Goal: Entertainment & Leisure: Consume media (video, audio)

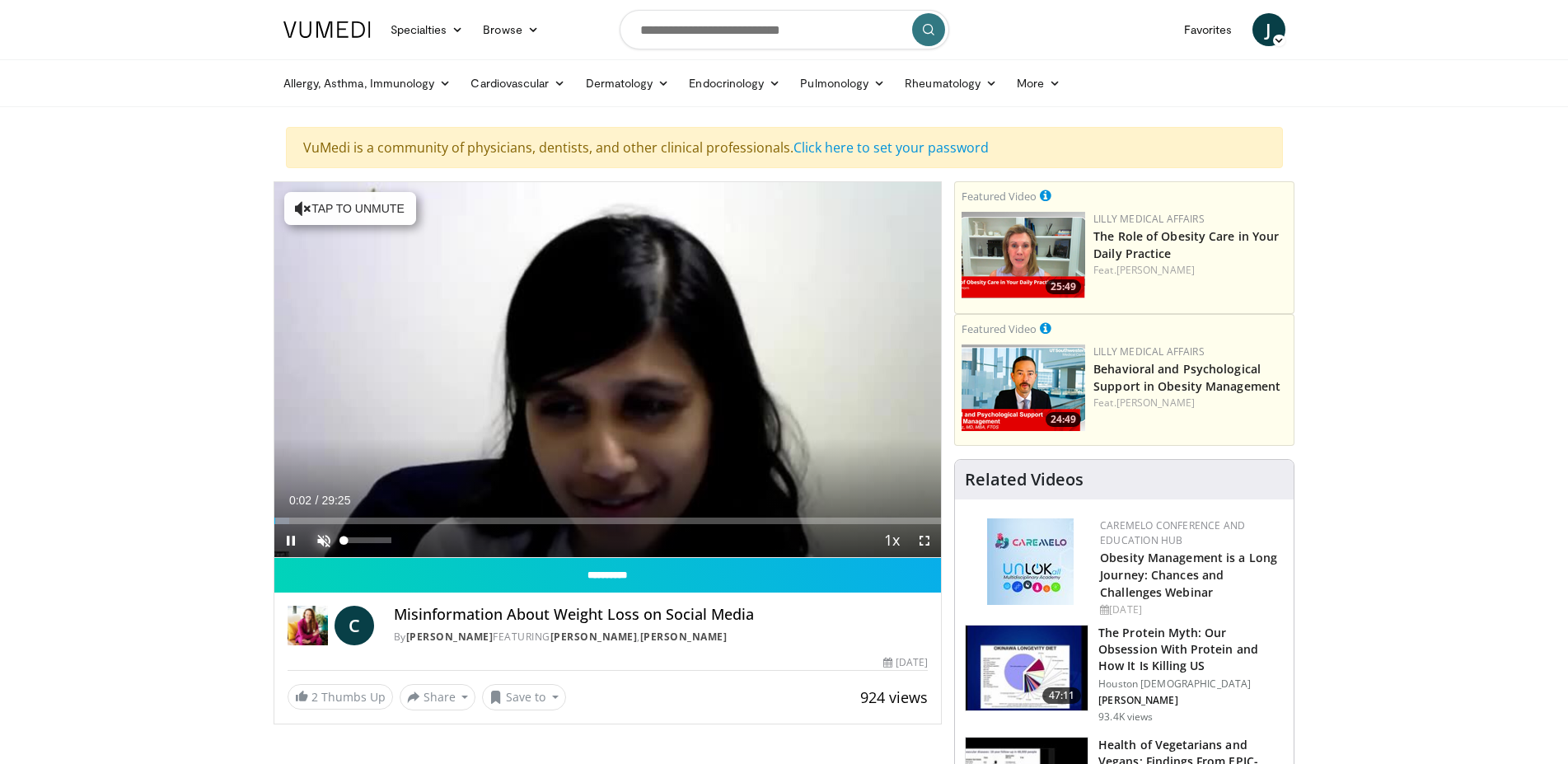
click at [320, 531] on span "Video Player" at bounding box center [323, 540] width 33 height 33
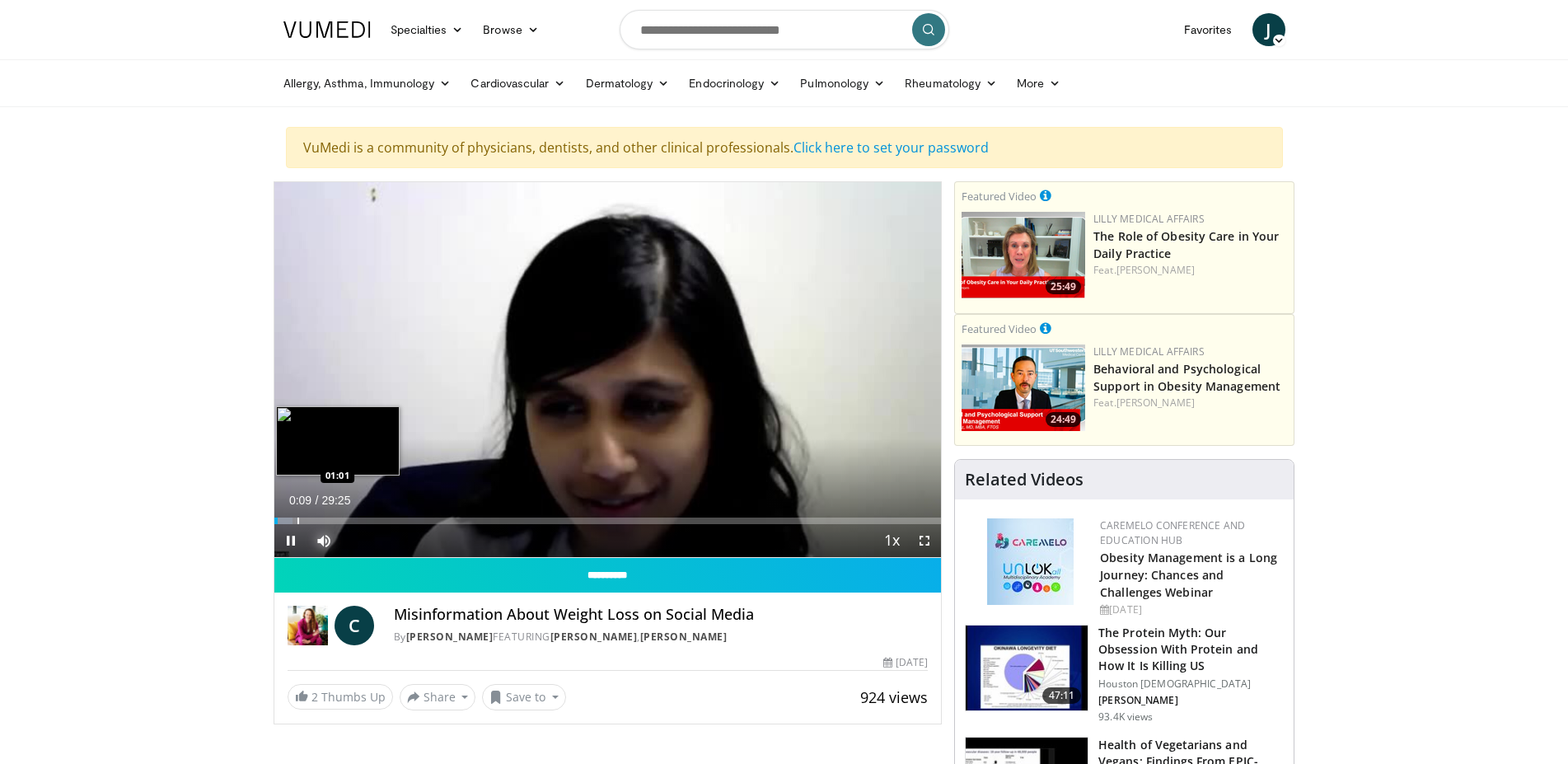
click at [296, 512] on div "Loaded : 2.82% 00:09 01:01" at bounding box center [608, 516] width 667 height 15
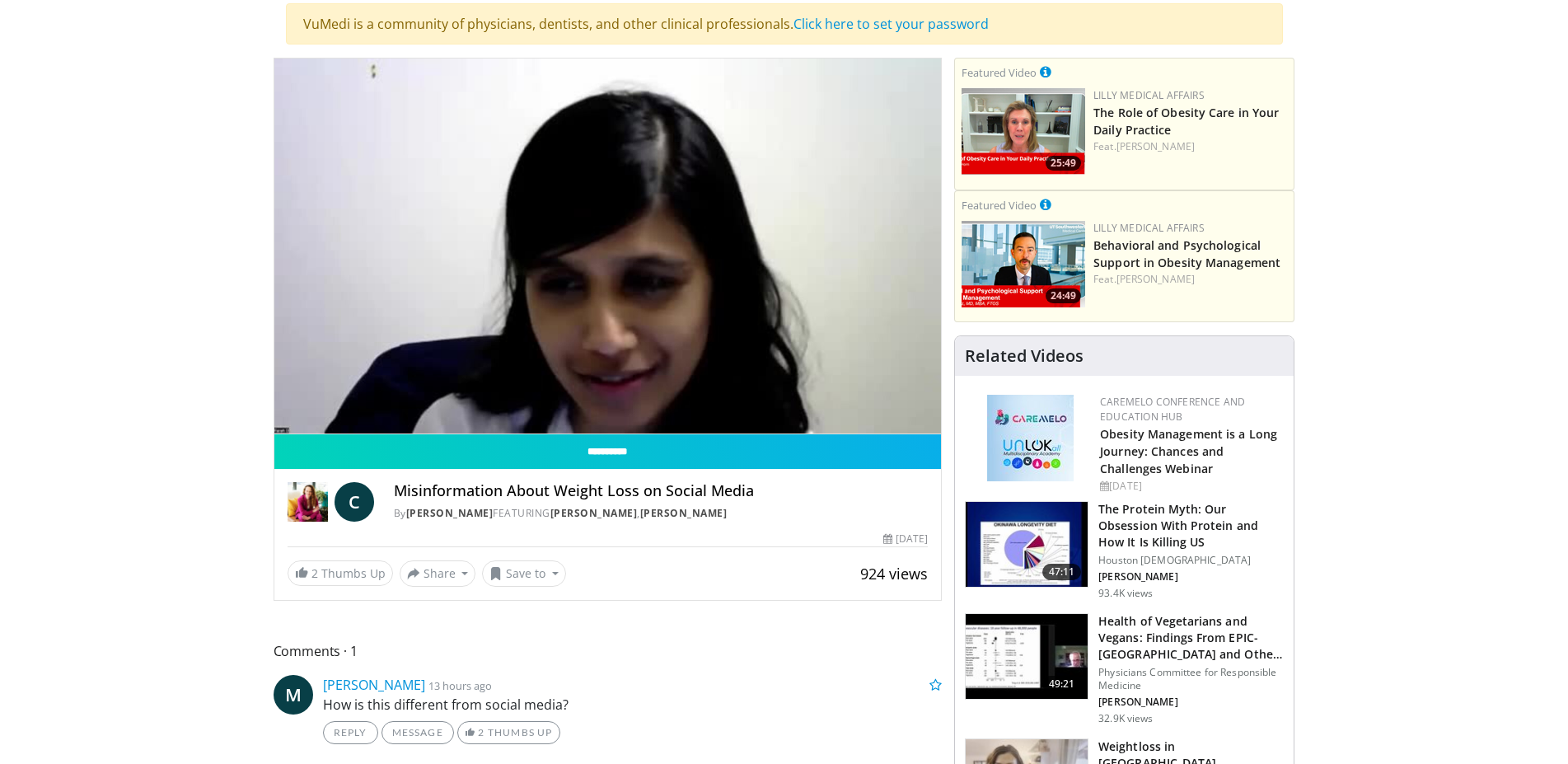
scroll to position [84, 0]
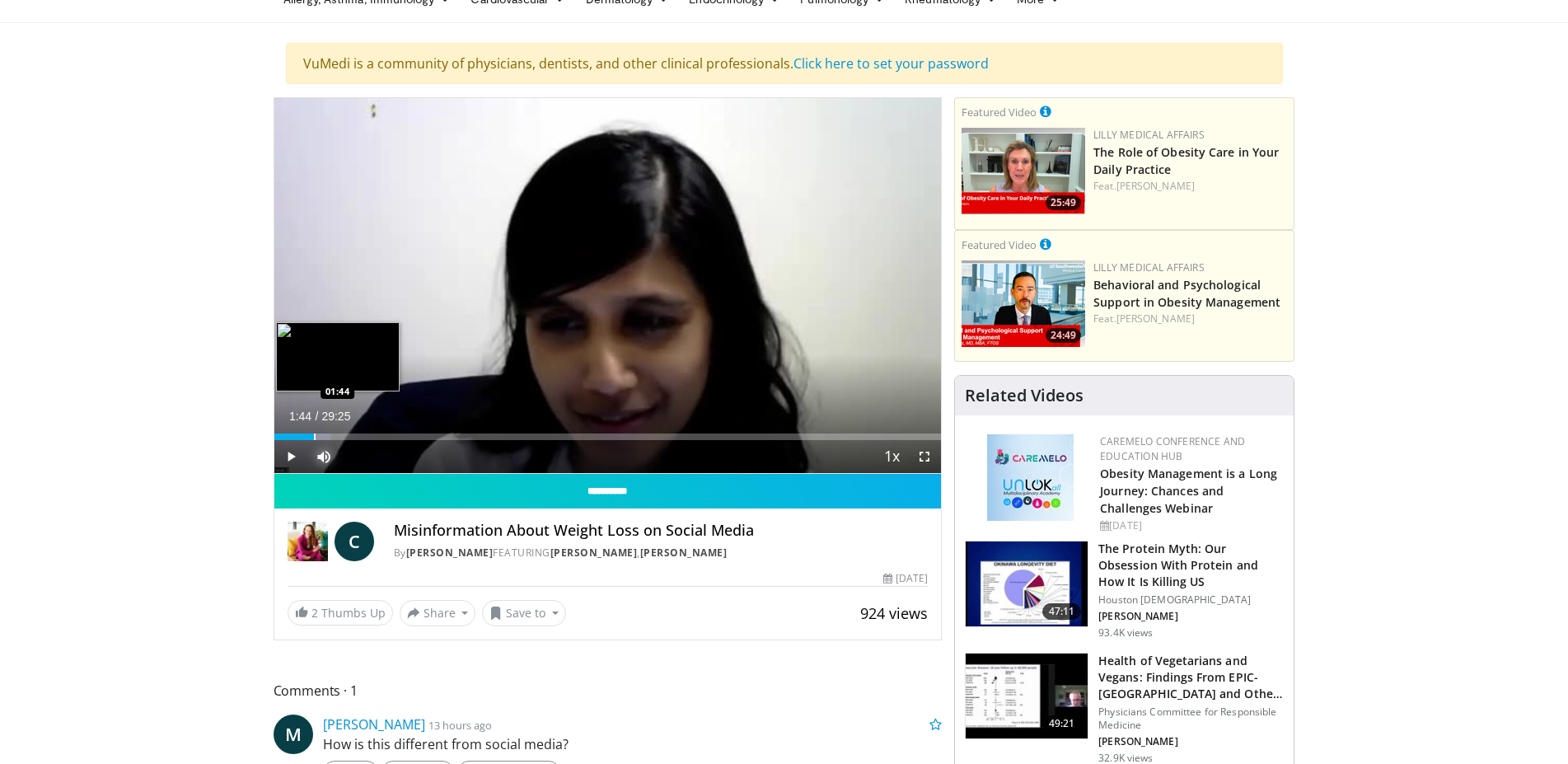
click at [313, 432] on div "Loaded : 8.48% 01:44 01:44" at bounding box center [608, 432] width 667 height 15
click at [323, 433] on div "Loaded : 9.61% 02:10 02:10" at bounding box center [608, 432] width 667 height 15
drag, startPoint x: 324, startPoint y: 435, endPoint x: 342, endPoint y: 434, distance: 18.0
click at [342, 434] on div "03:00" at bounding box center [308, 437] width 69 height 7
drag, startPoint x: 342, startPoint y: 435, endPoint x: 379, endPoint y: 437, distance: 37.1
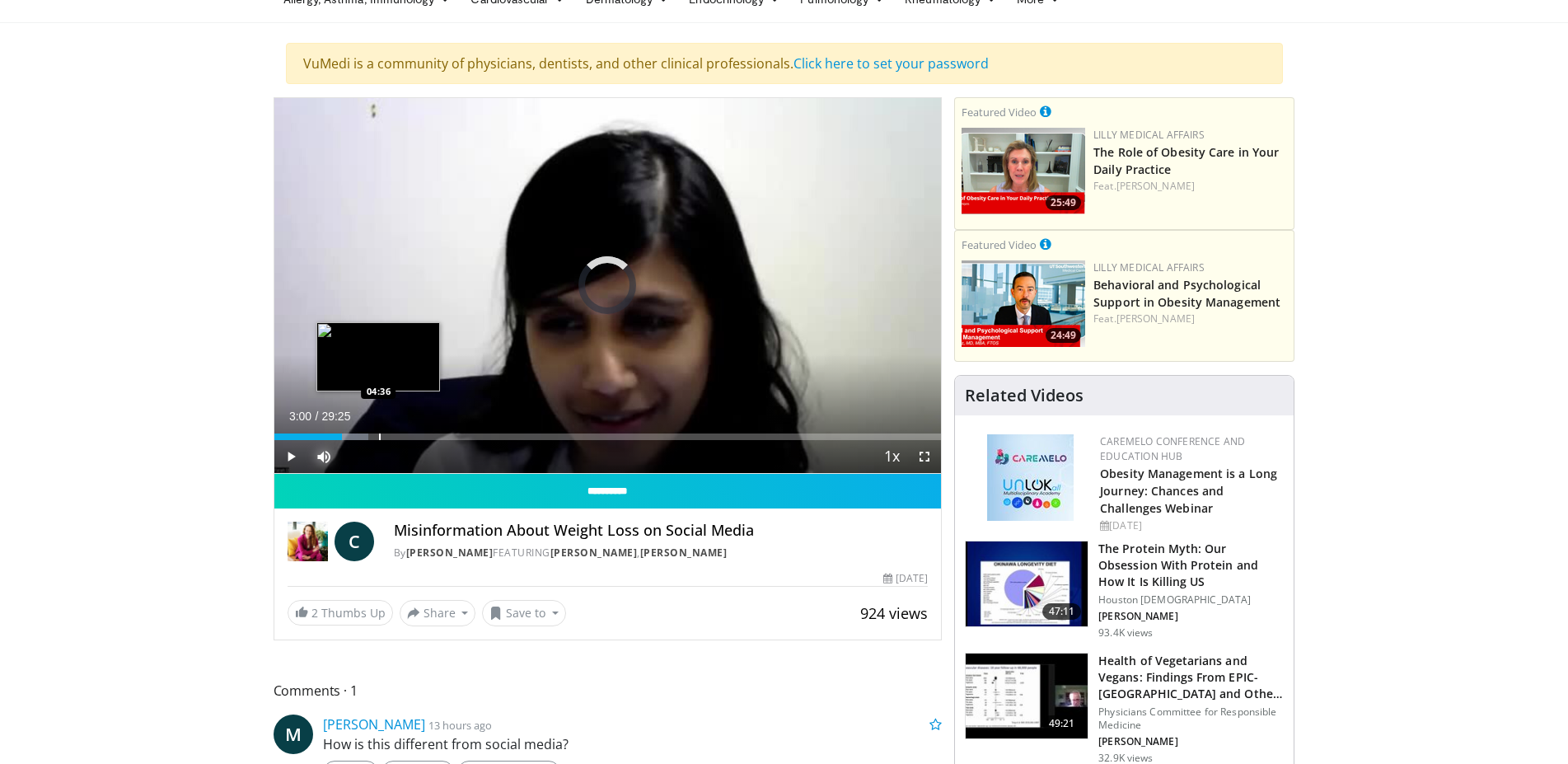
click at [379, 437] on div "Loaded : 14.13% 04:34 04:36" at bounding box center [608, 437] width 667 height 7
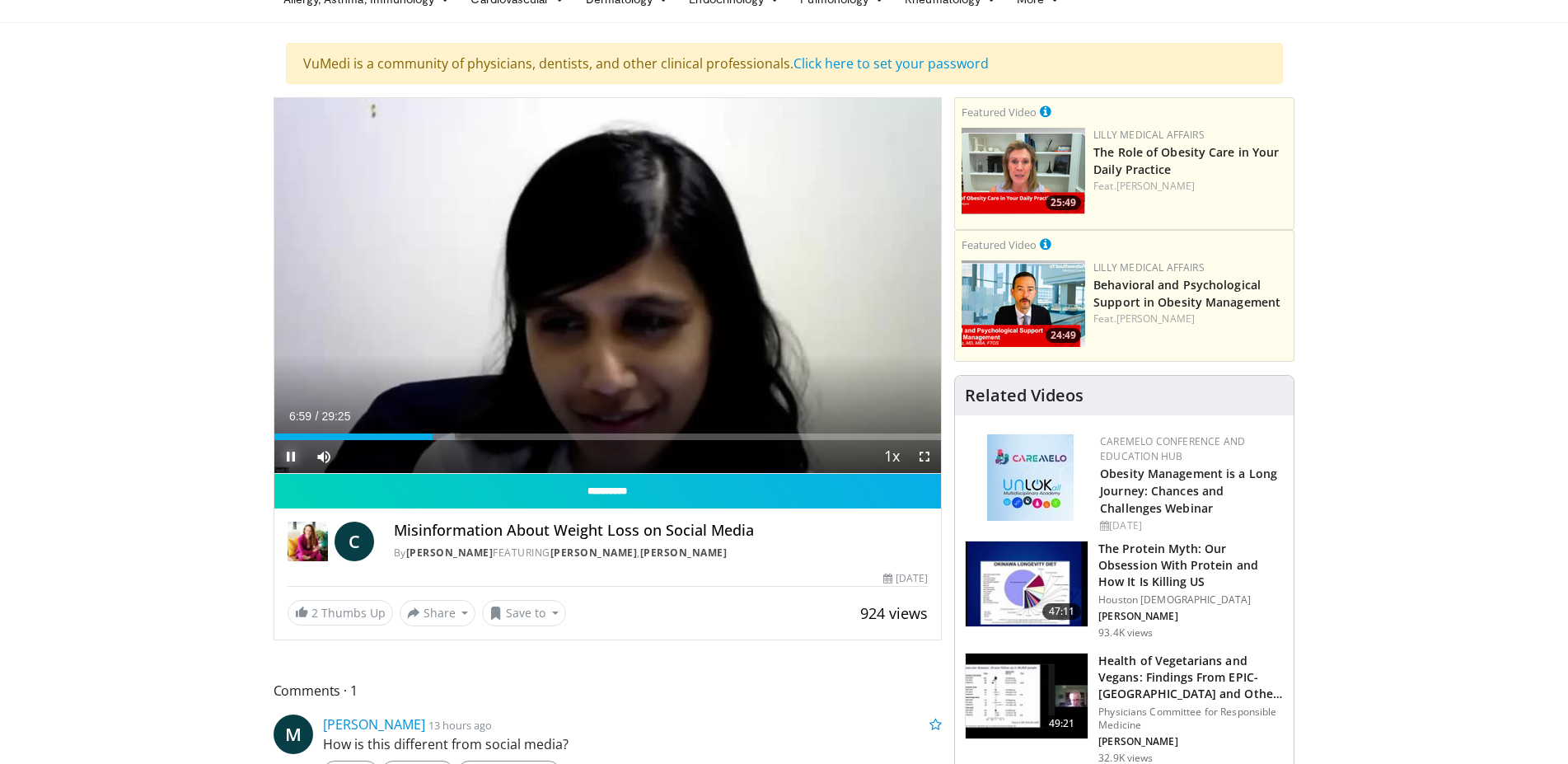
click at [292, 456] on span "Video Player" at bounding box center [290, 456] width 33 height 33
